Goal: Task Accomplishment & Management: Complete application form

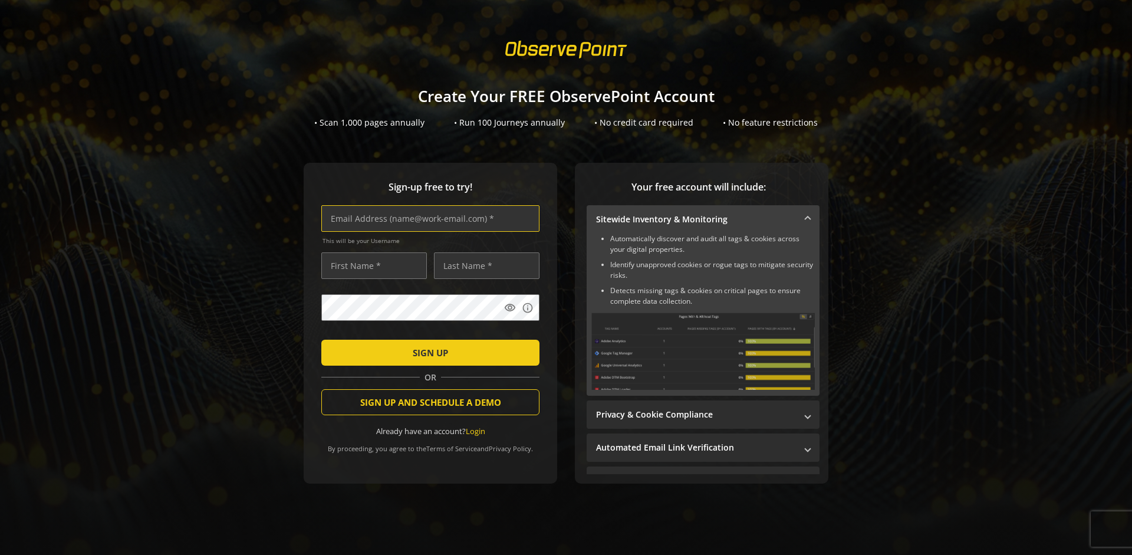
click at [427, 218] on input "text" at bounding box center [430, 218] width 218 height 27
type input "[EMAIL_ADDRESS][DOMAIN_NAME]"
click at [371, 265] on input "text" at bounding box center [374, 265] width 106 height 27
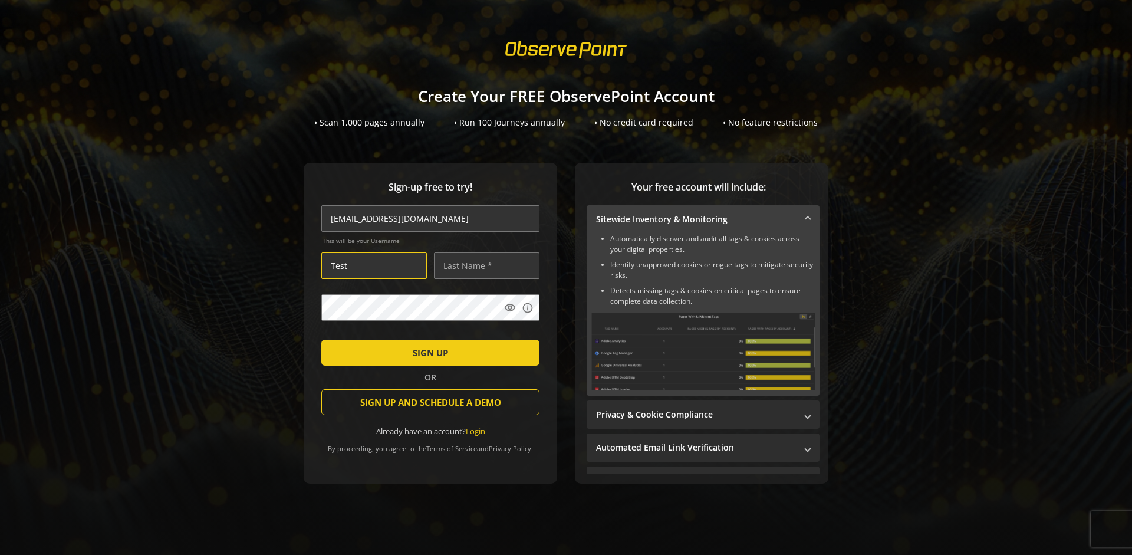
type input "Test"
click at [483, 265] on input "text" at bounding box center [487, 265] width 106 height 27
type input "User"
click at [427, 352] on span "SIGN UP" at bounding box center [430, 352] width 35 height 21
